Goal: Information Seeking & Learning: Learn about a topic

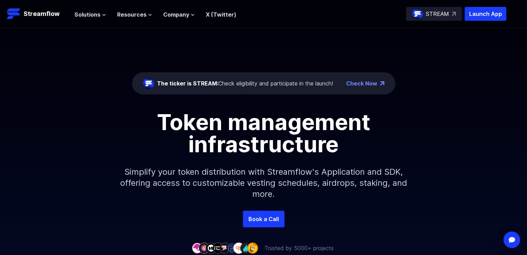
click at [100, 14] on button "Solutions" at bounding box center [90, 14] width 32 height 8
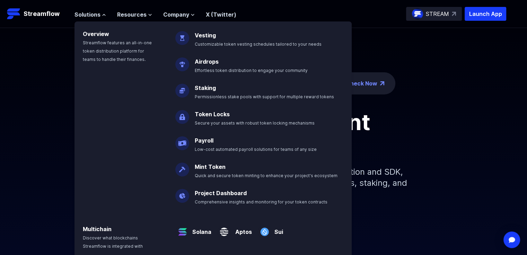
click at [203, 39] on p "Vesting Customizable token vesting schedules tailored to your needs" at bounding box center [262, 37] width 145 height 22
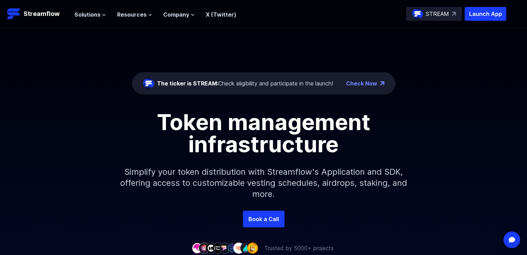
click at [137, 16] on span "Resources" at bounding box center [131, 14] width 29 height 8
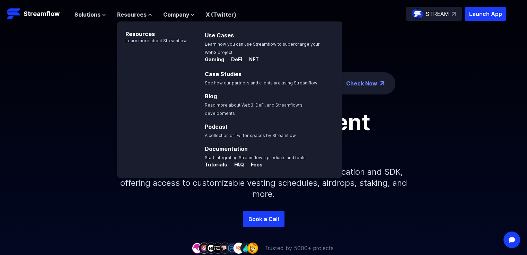
click at [62, 100] on div "The ticker is STREAM: Check eligibility and participate in the launch! Check No…" at bounding box center [263, 119] width 527 height 183
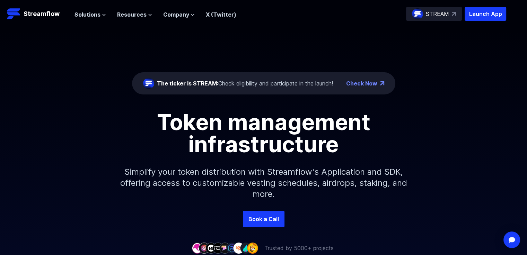
click at [38, 16] on p "Streamflow" at bounding box center [42, 14] width 36 height 10
click at [361, 81] on link "Check Now" at bounding box center [361, 83] width 31 height 8
drag, startPoint x: 317, startPoint y: 56, endPoint x: 321, endPoint y: 60, distance: 5.6
click at [317, 56] on div "The ticker is STREAM: Check eligibility and participate in the launch! Check No…" at bounding box center [263, 119] width 527 height 183
